Goal: Check status: Check status

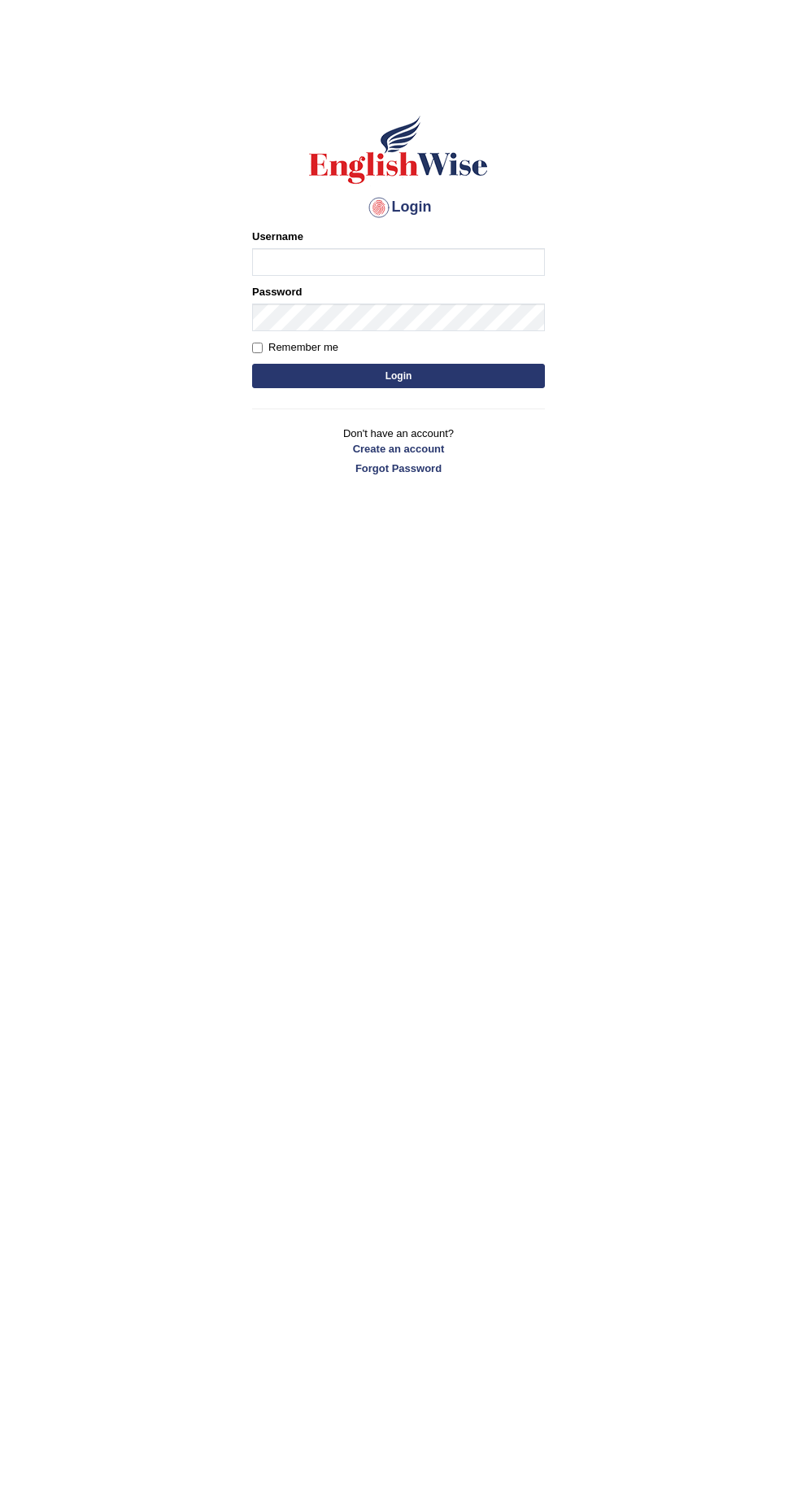
click at [450, 261] on input "Username" at bounding box center [399, 262] width 293 height 27
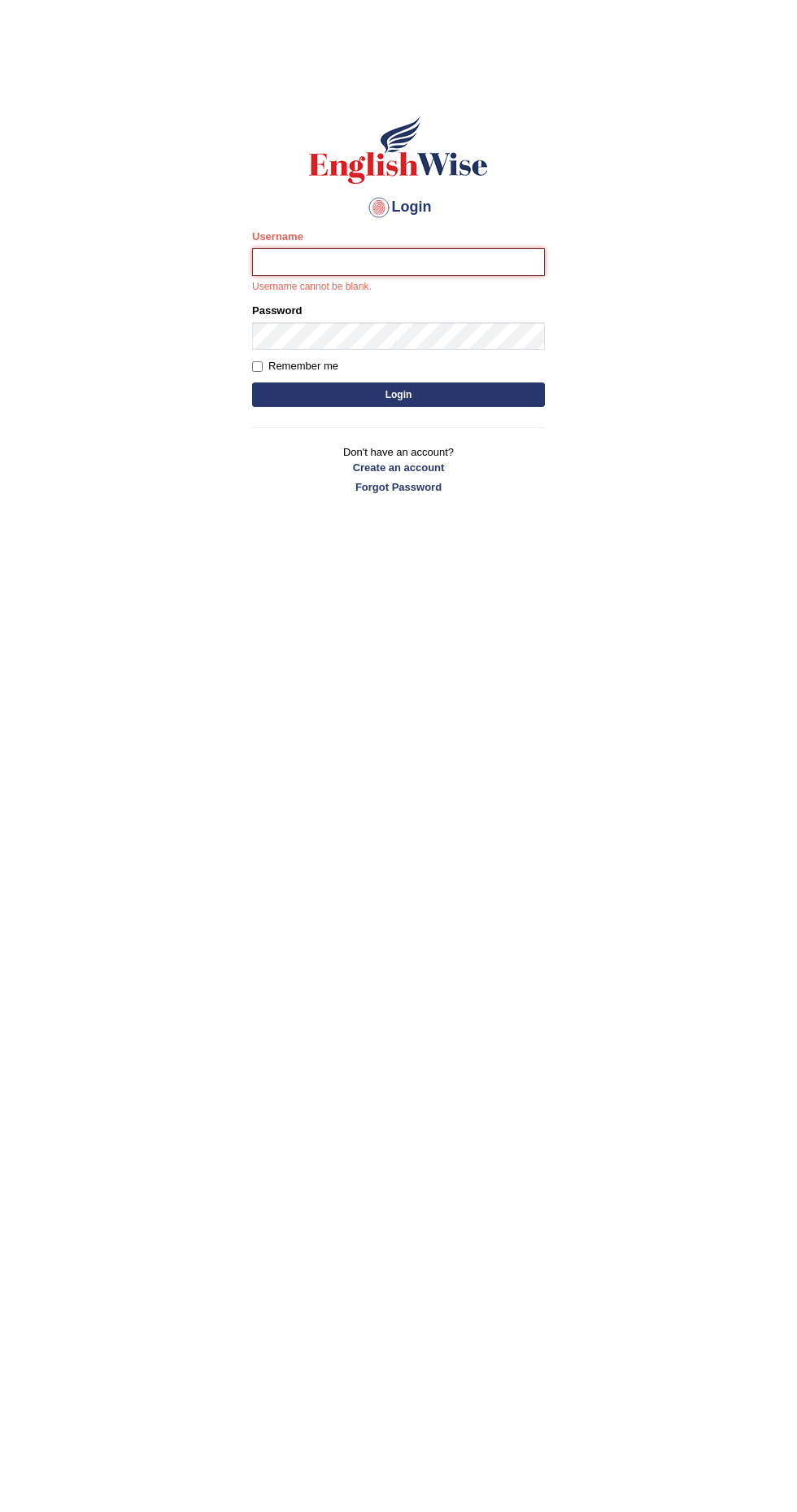
type input "anitarani2024"
click at [252, 383] on button "Login" at bounding box center [399, 394] width 293 height 24
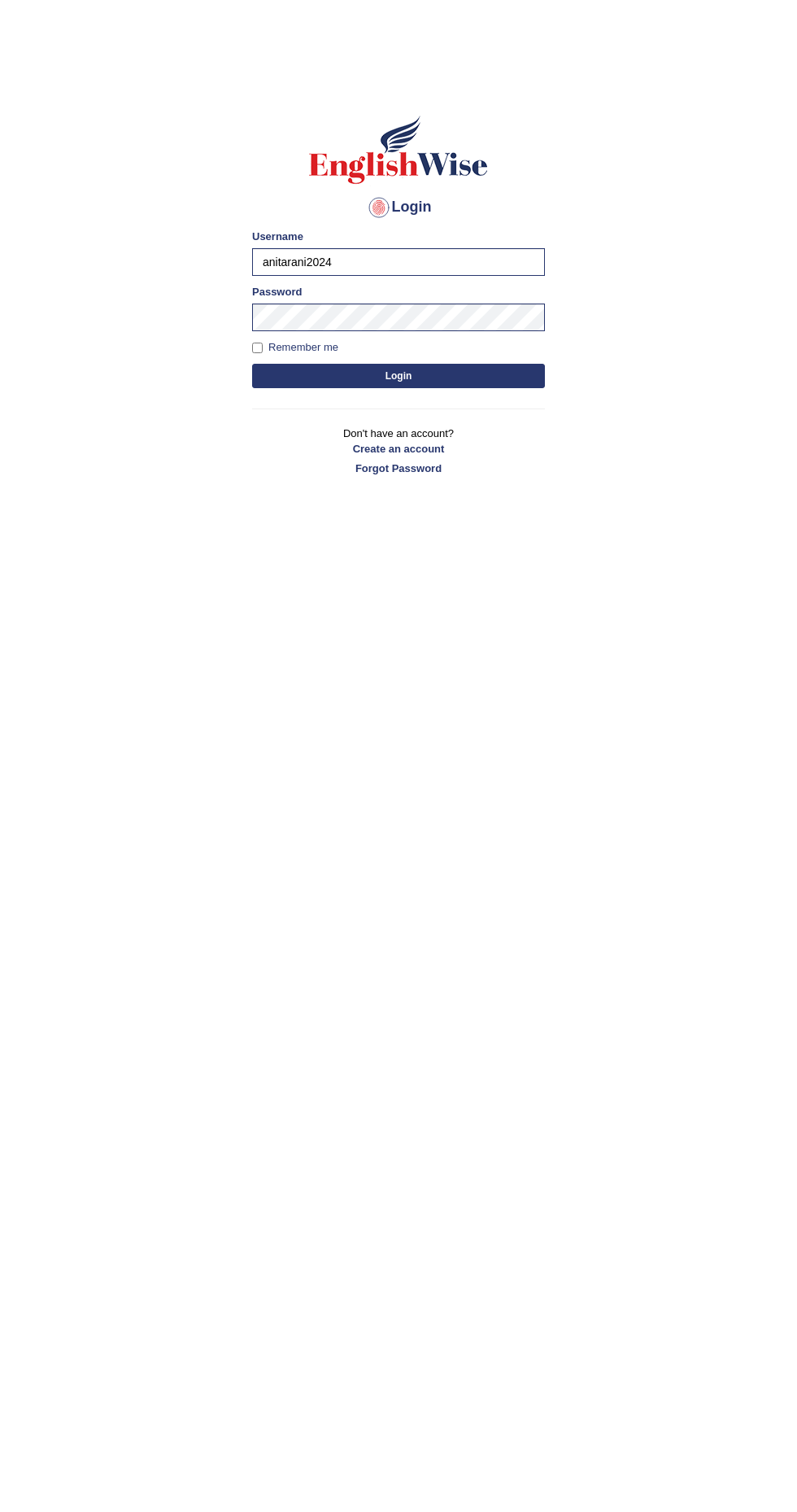
click at [463, 379] on button "Login" at bounding box center [399, 375] width 293 height 24
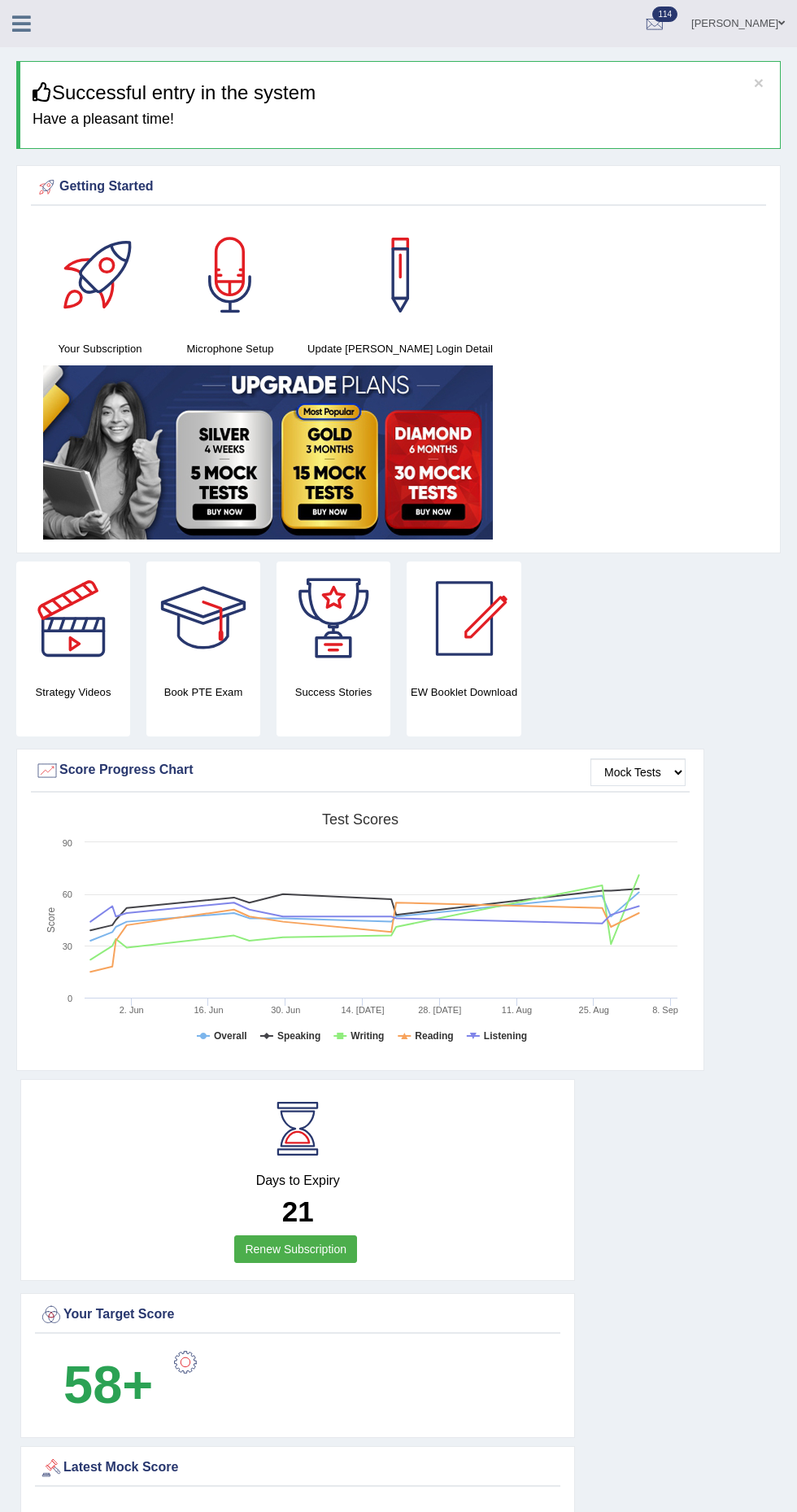
click at [22, 31] on icon at bounding box center [22, 24] width 19 height 22
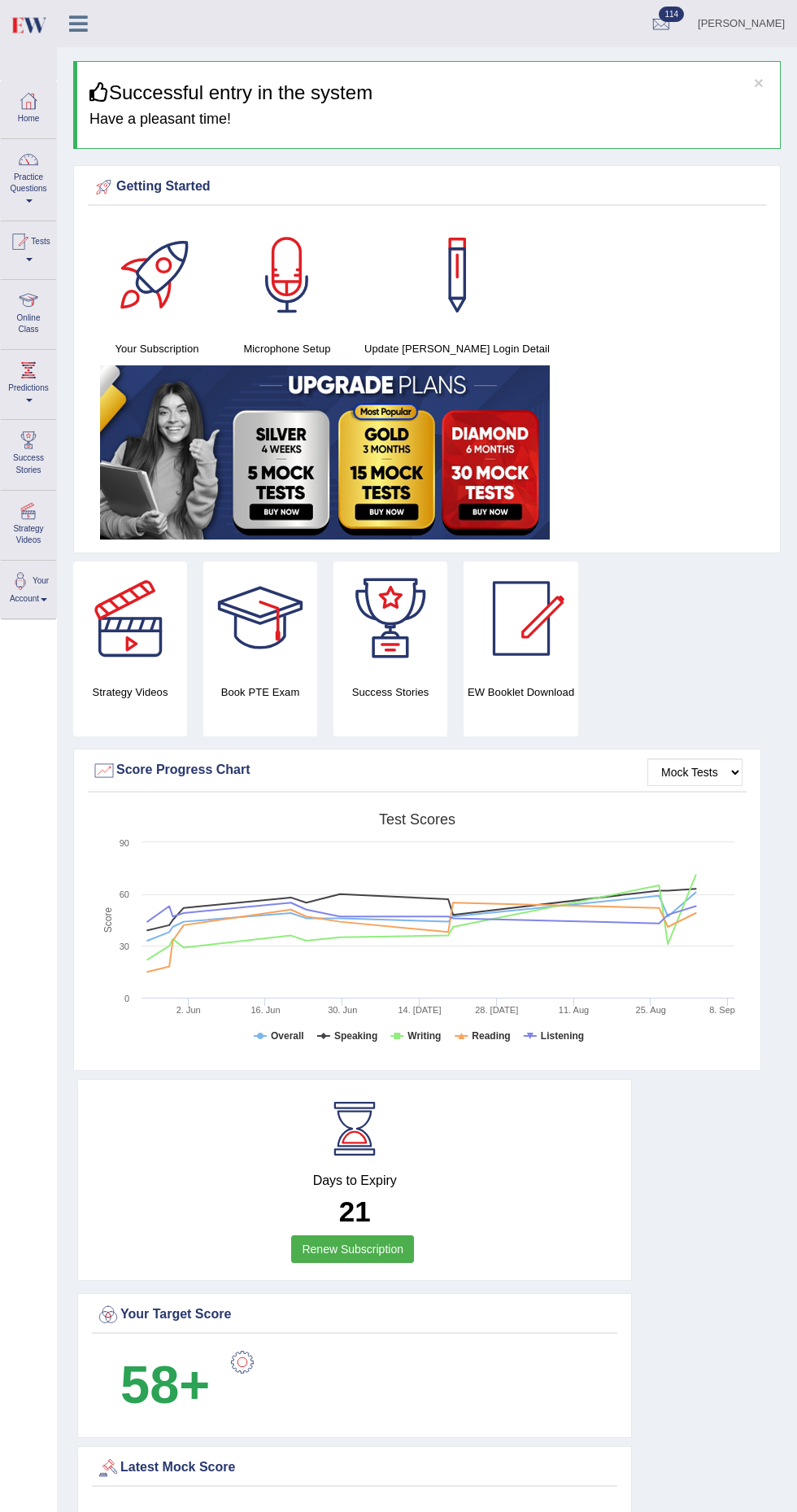
click at [32, 260] on span at bounding box center [29, 260] width 7 height 3
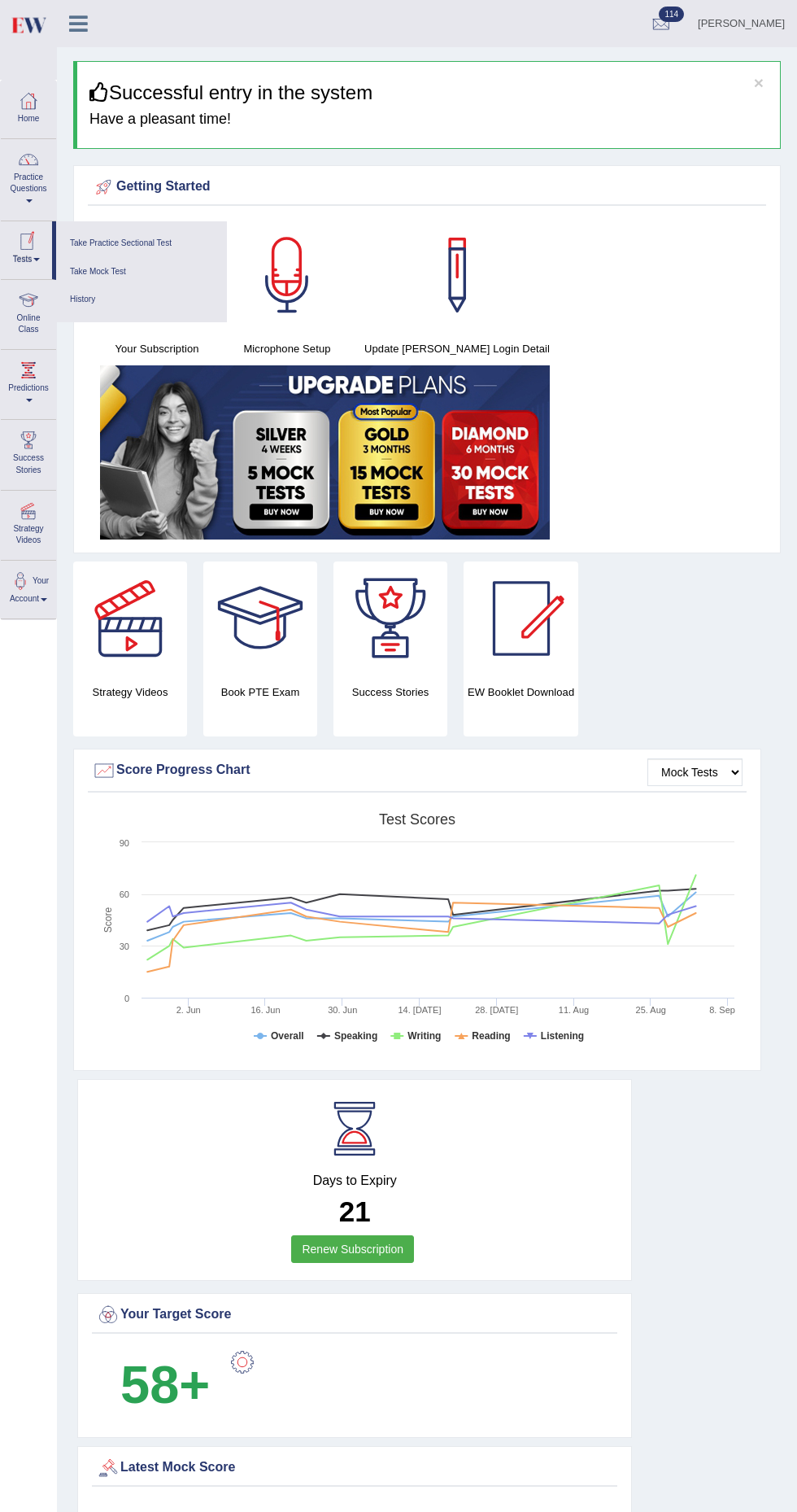
click at [139, 302] on link "History" at bounding box center [142, 300] width 155 height 28
click at [114, 317] on ul "Take Practice Sectional Test Take Mock Test History" at bounding box center [142, 272] width 170 height 101
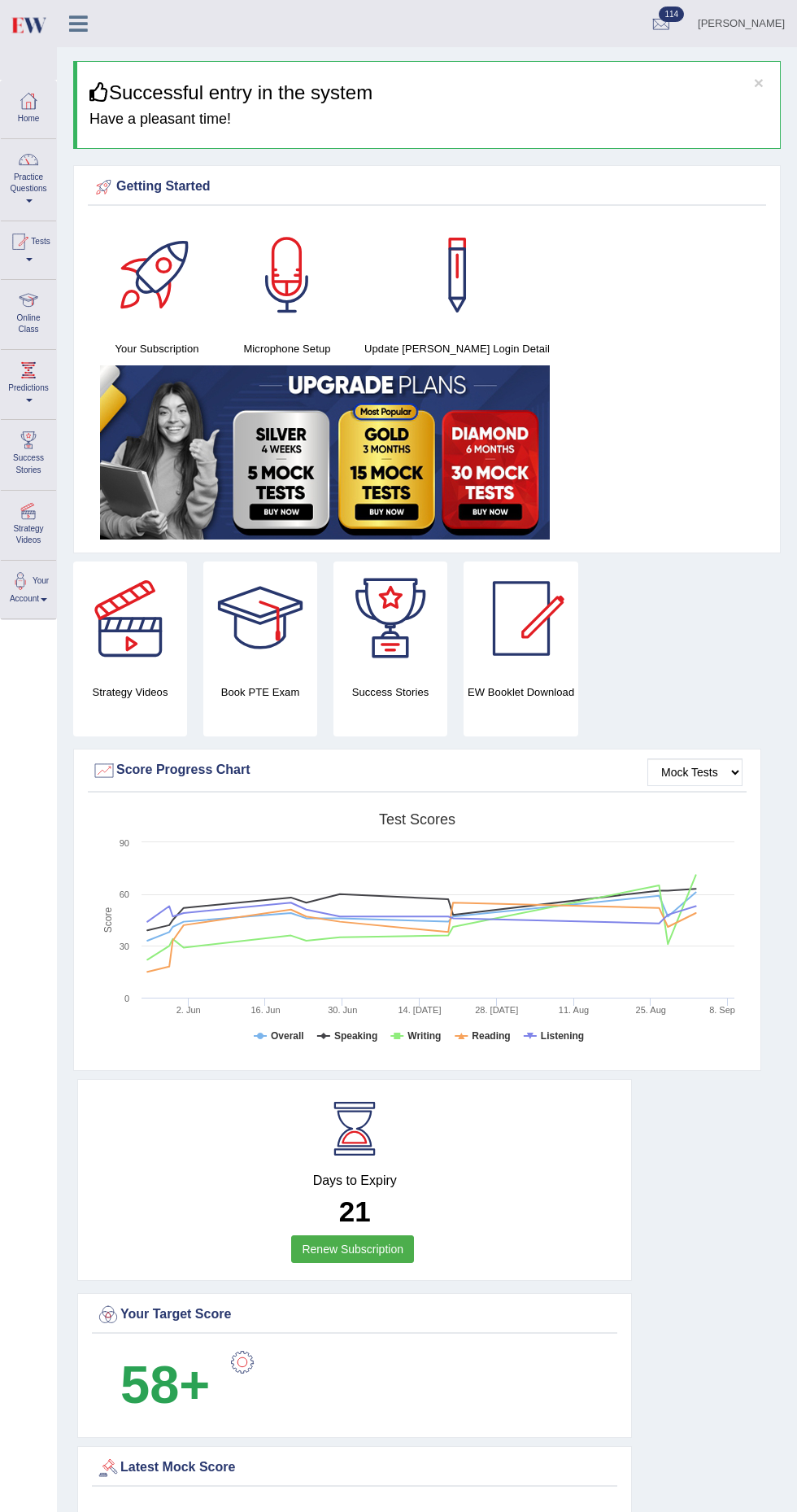
click at [32, 260] on span at bounding box center [29, 260] width 7 height 3
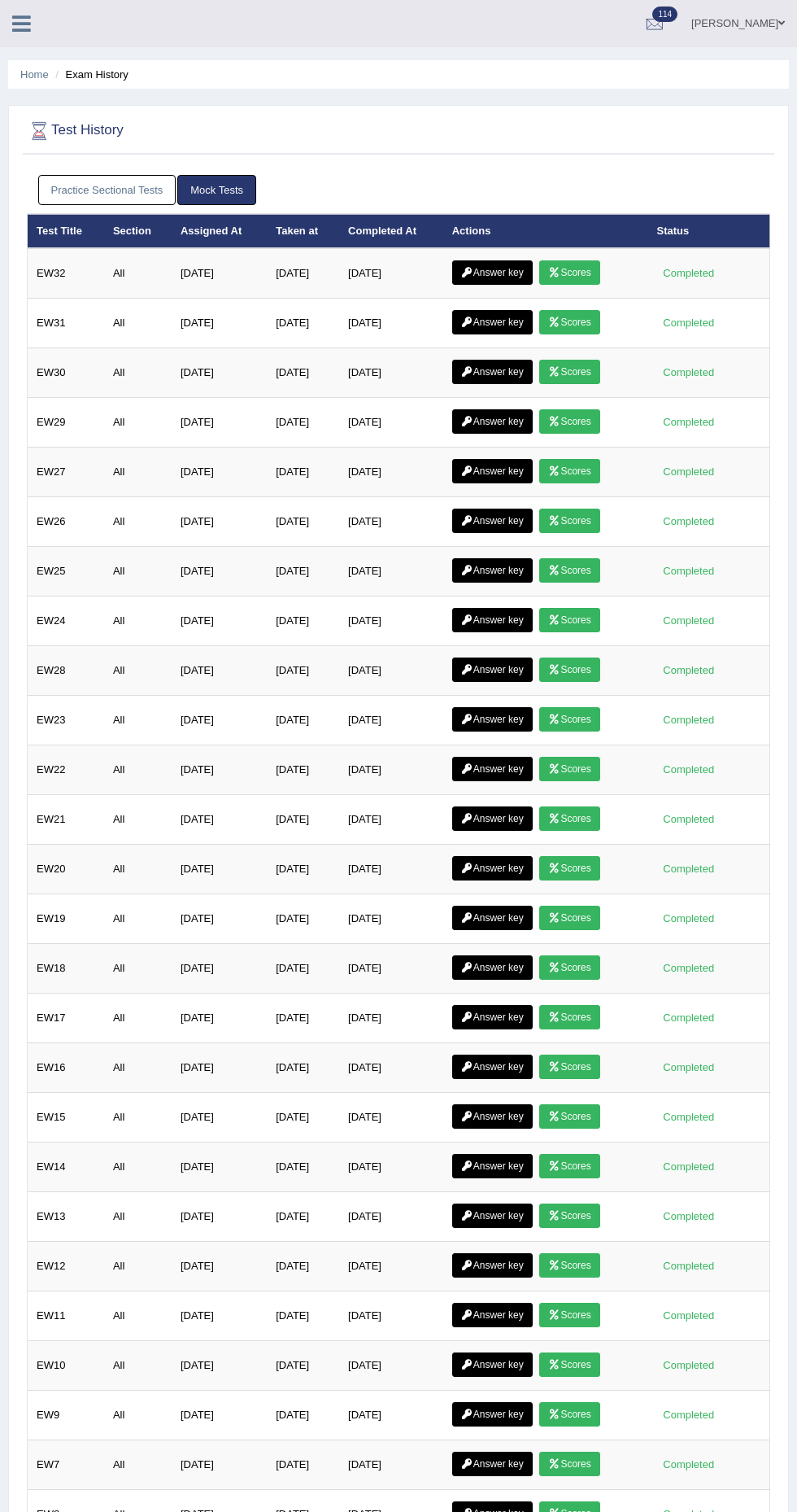
click at [557, 272] on icon at bounding box center [554, 272] width 12 height 10
click at [494, 272] on link "Answer key" at bounding box center [492, 272] width 80 height 24
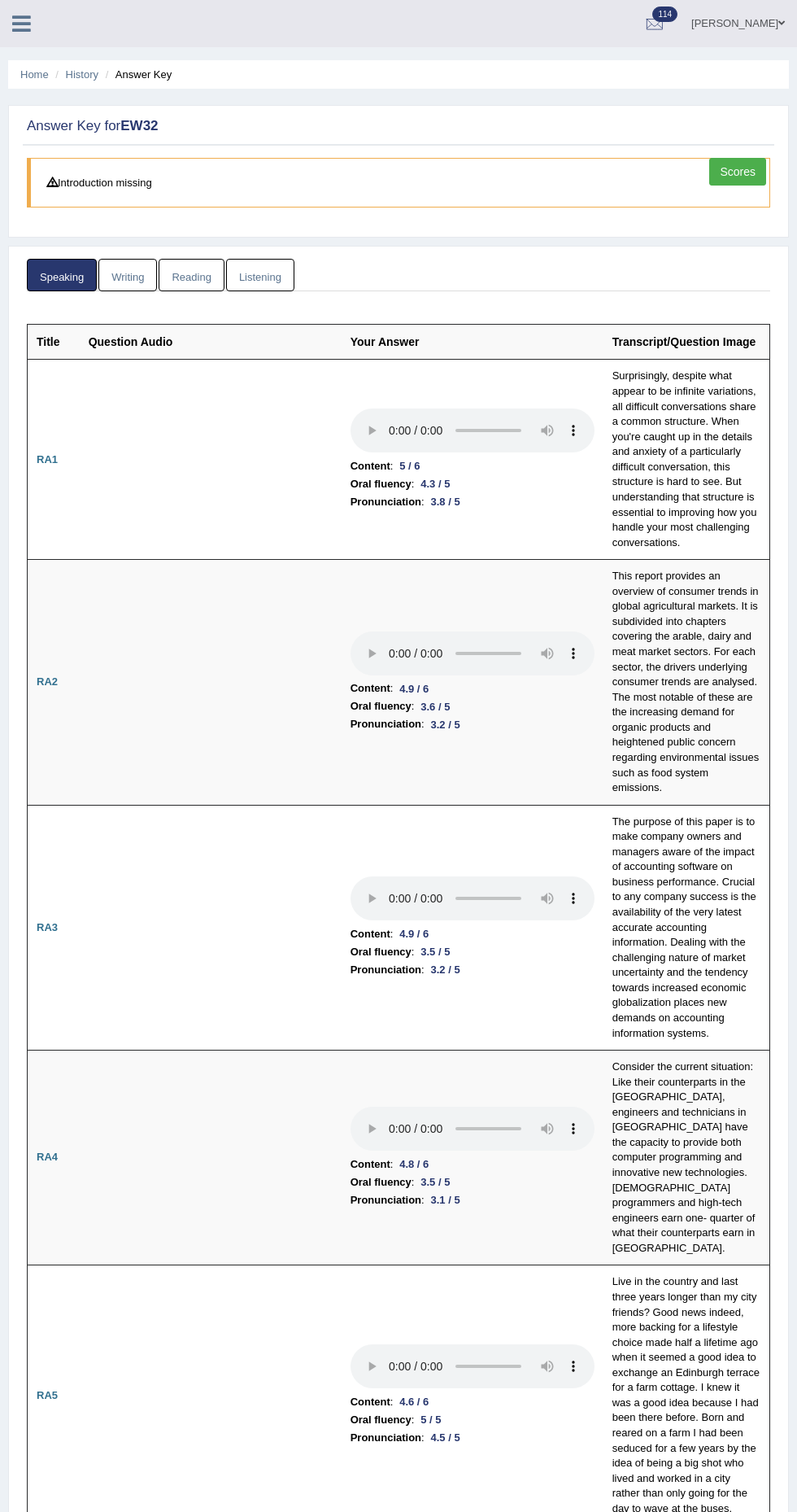
click at [203, 279] on link "Reading" at bounding box center [191, 276] width 65 height 33
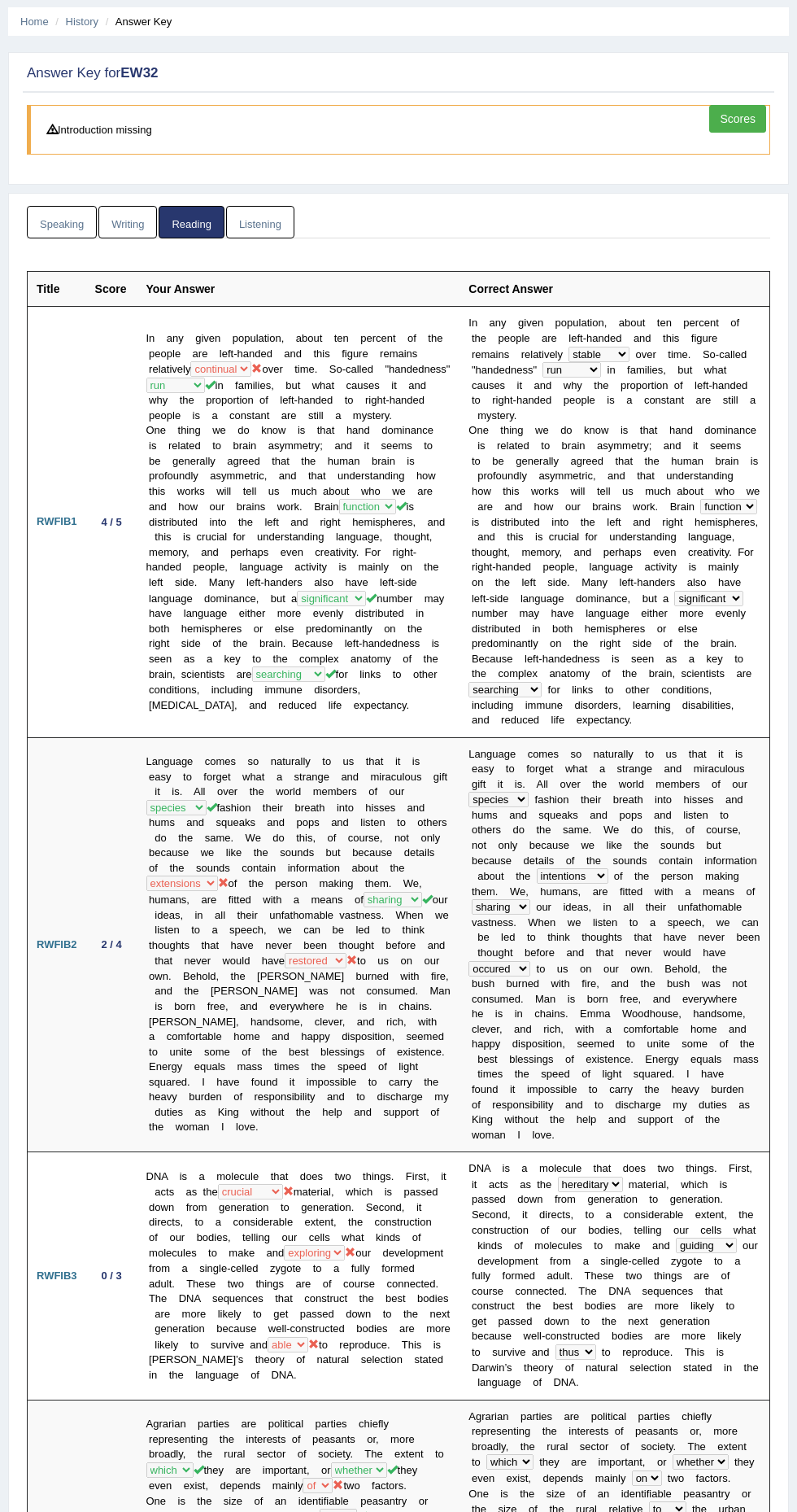
scroll to position [52, 0]
click at [124, 213] on link "Writing" at bounding box center [127, 224] width 59 height 33
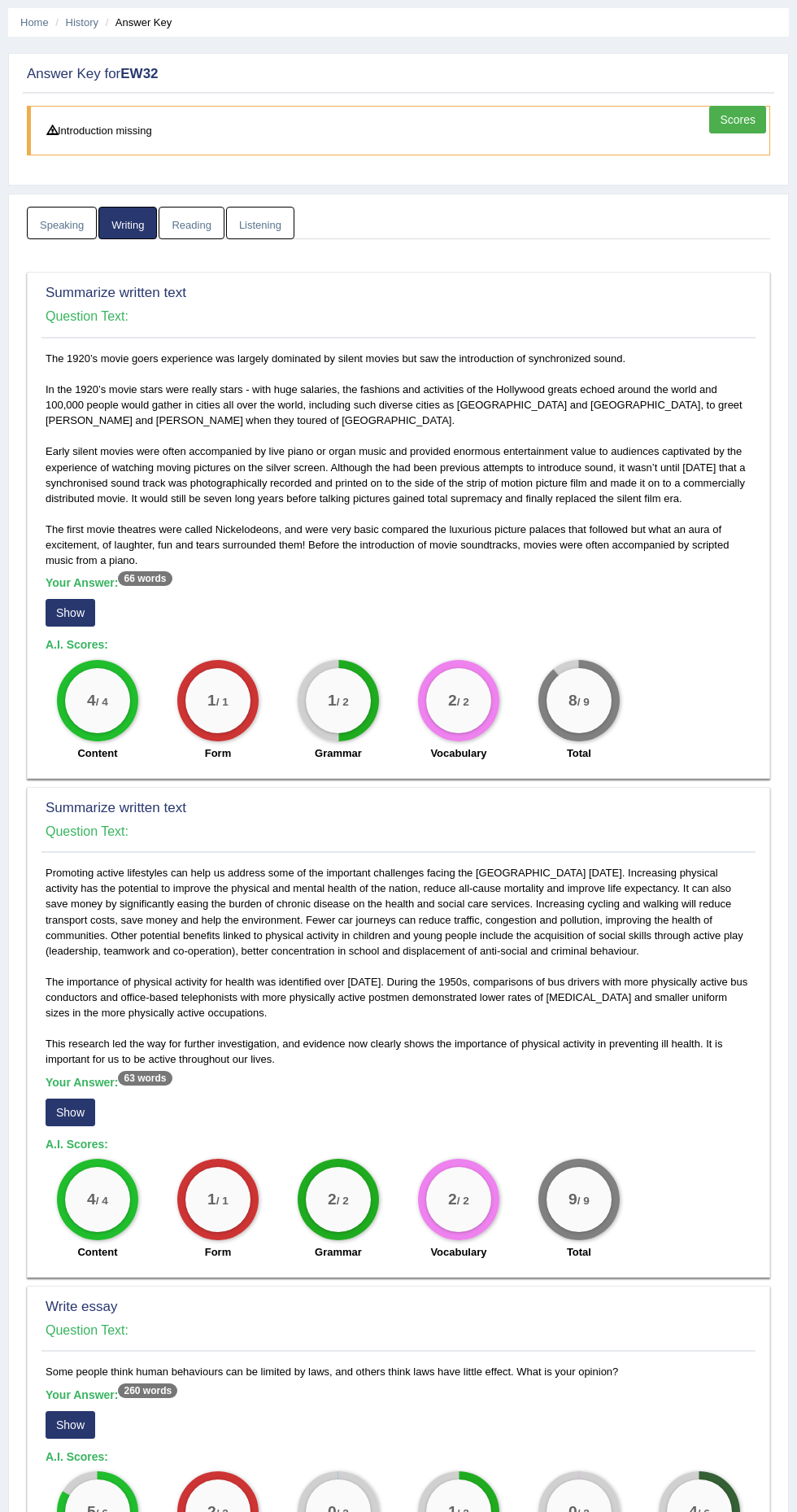
scroll to position [209, 0]
